Goal: Find specific page/section: Find specific page/section

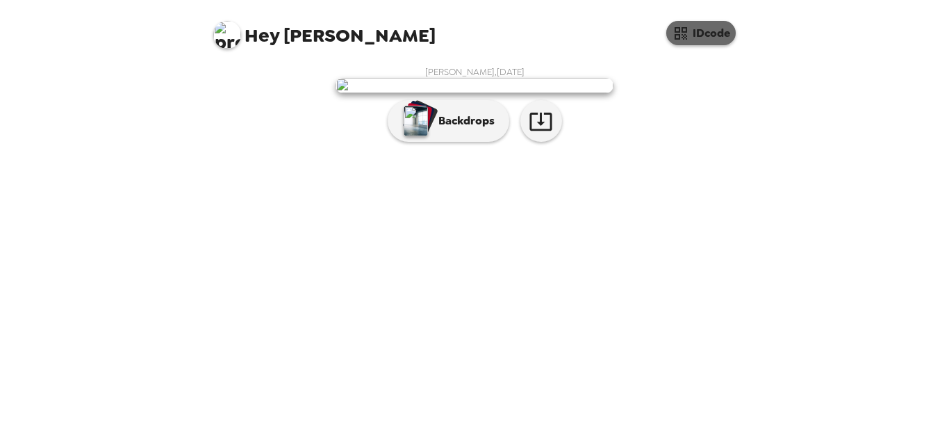
click at [707, 34] on button "IDcode" at bounding box center [700, 33] width 69 height 24
click at [698, 37] on button "IDcode" at bounding box center [700, 33] width 69 height 24
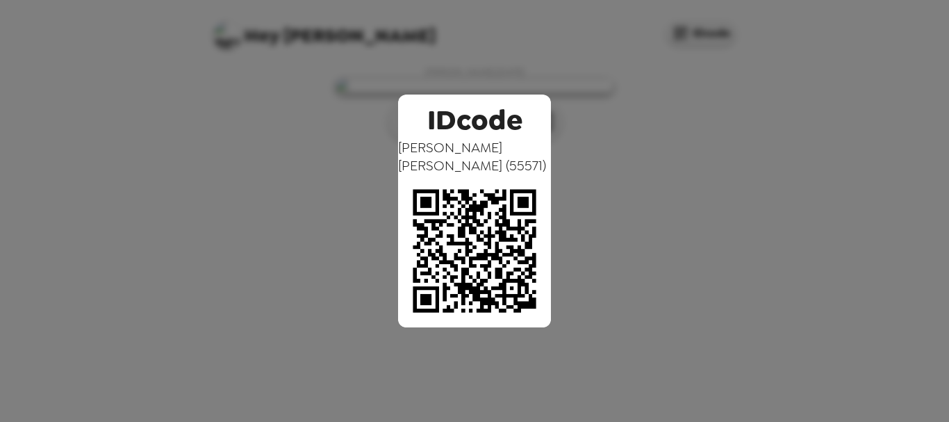
click at [825, 73] on div "IDcode Kelly Hardy ( 55571 )" at bounding box center [474, 211] width 949 height 422
